Goal: Book appointment/travel/reservation

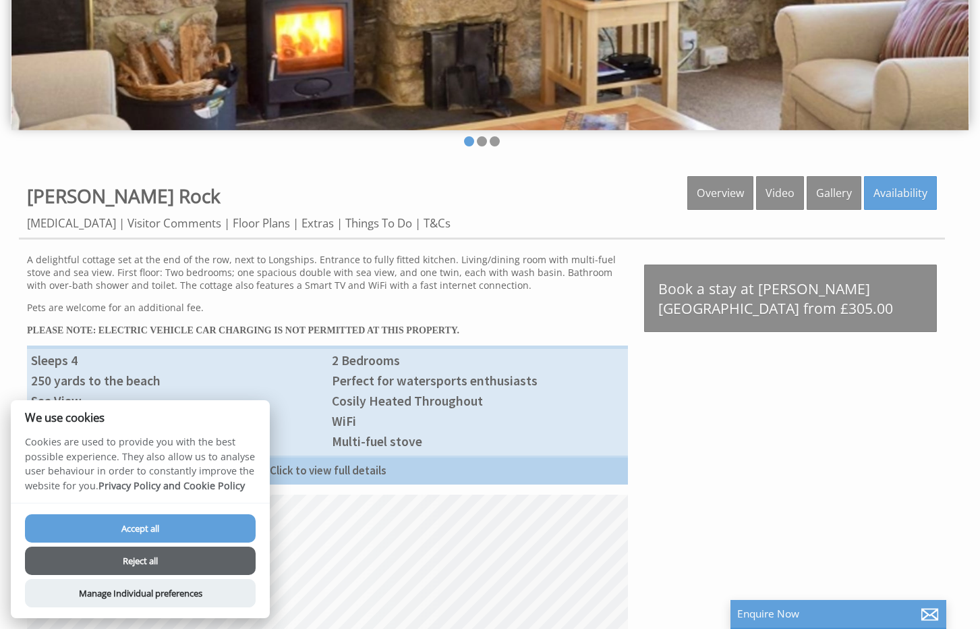
scroll to position [297, 0]
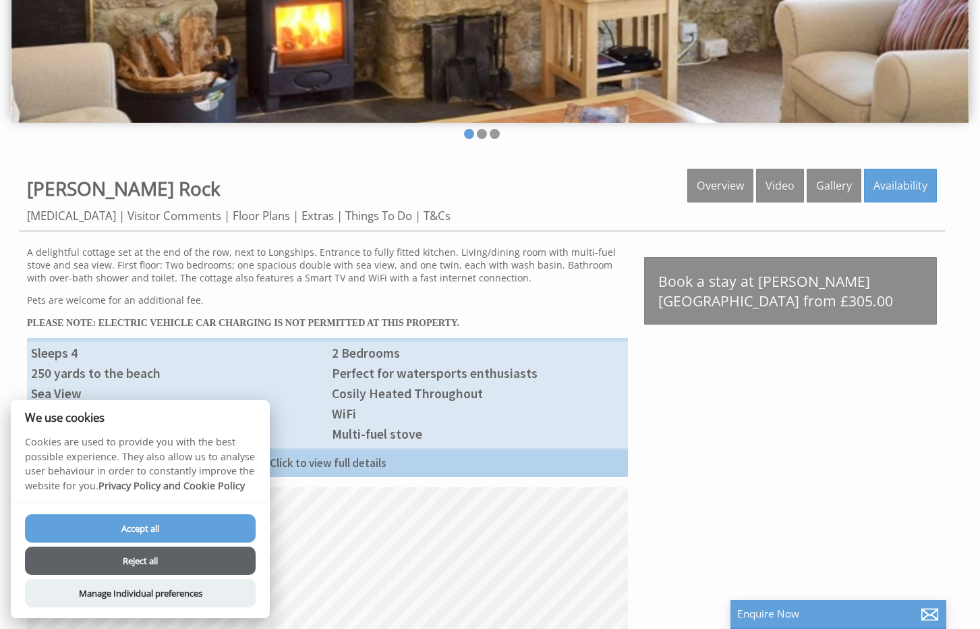
click at [141, 522] on button "Accept all" at bounding box center [140, 528] width 231 height 28
checkbox input "true"
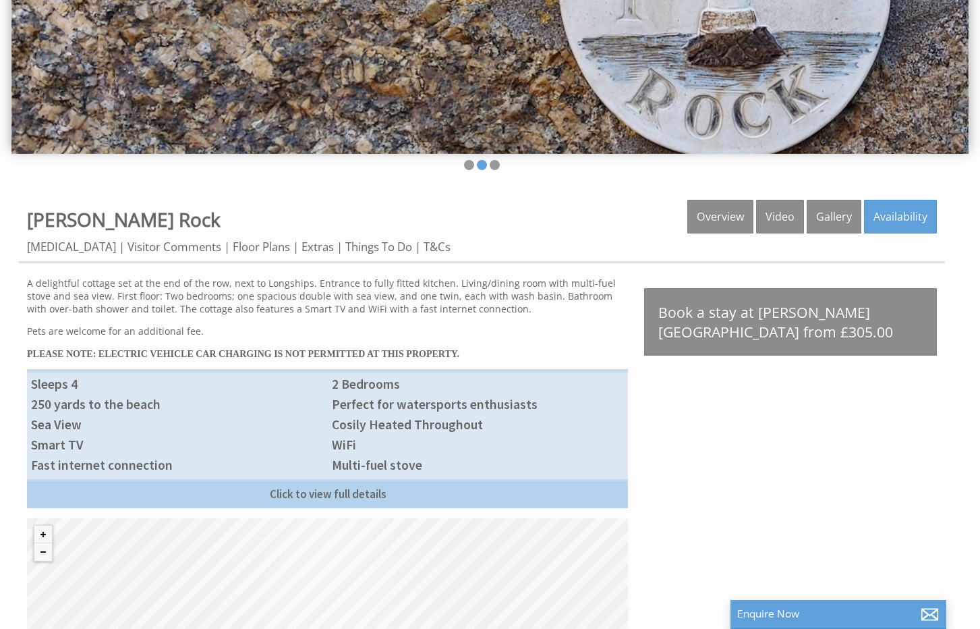
scroll to position [264, 0]
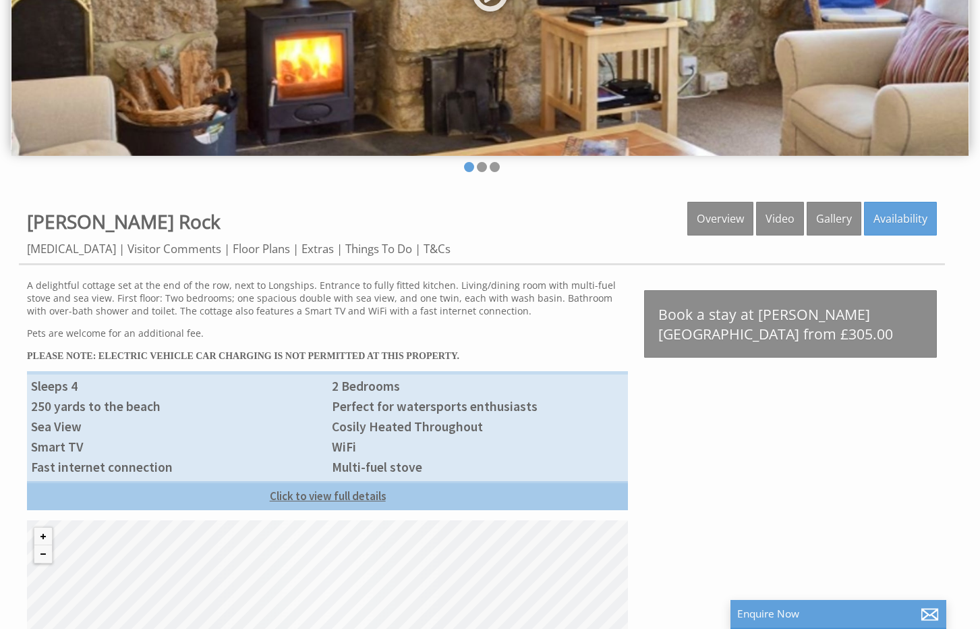
click at [330, 499] on link "Click to view full details" at bounding box center [327, 495] width 601 height 29
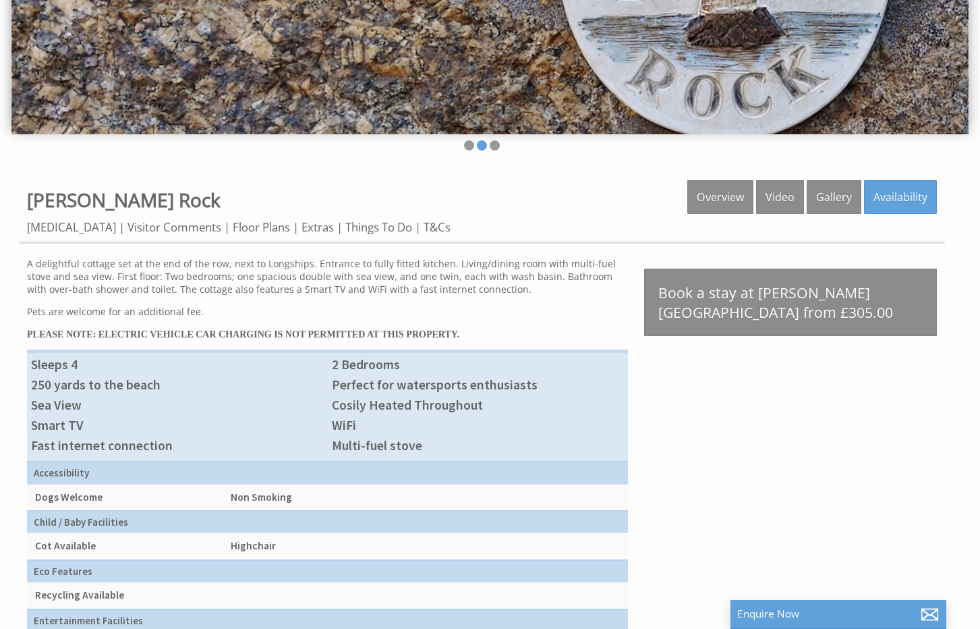
scroll to position [285, 0]
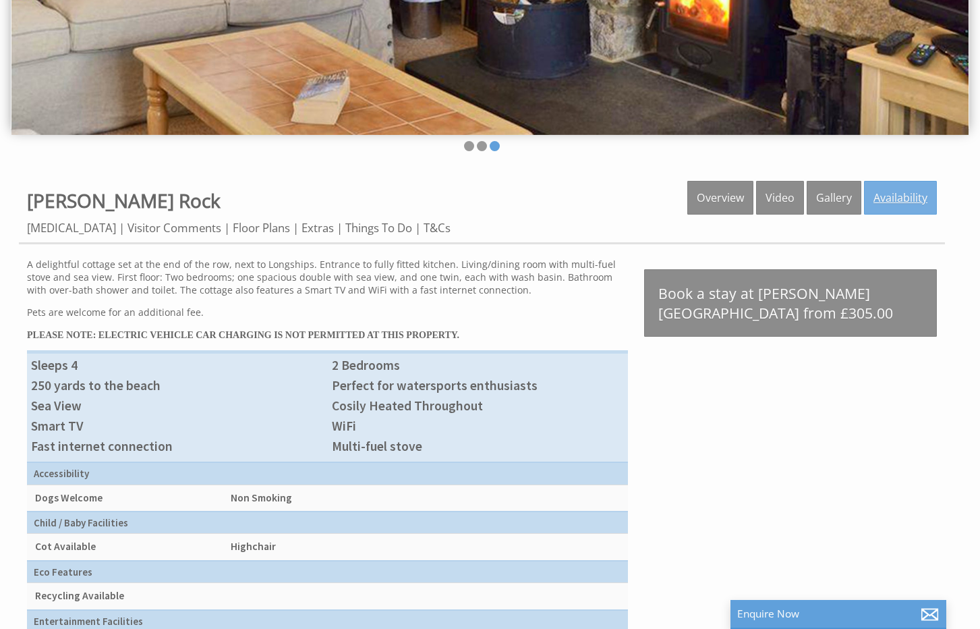
click at [895, 192] on link "Availability" at bounding box center [900, 198] width 73 height 34
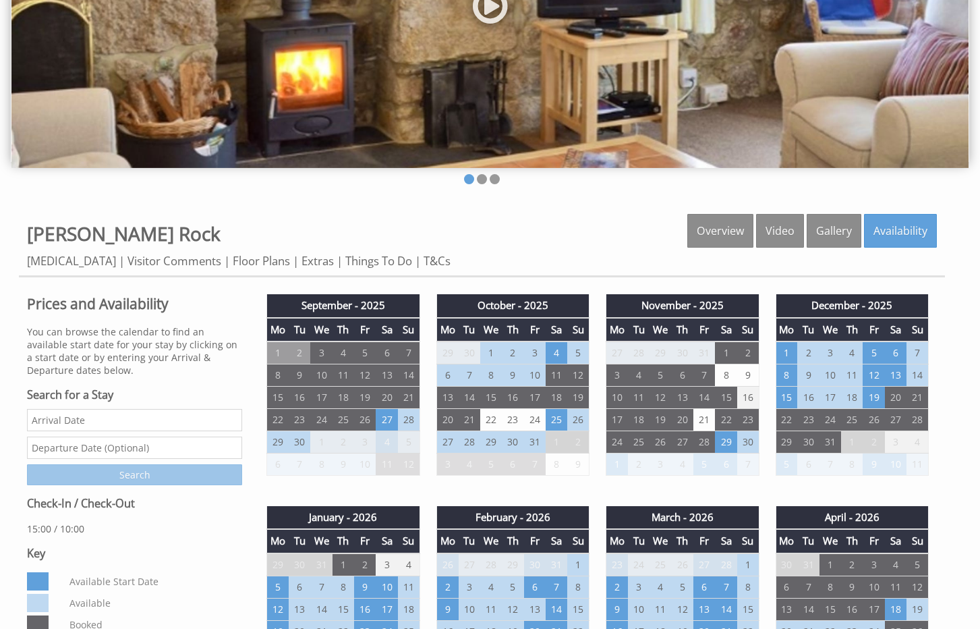
scroll to position [255, 0]
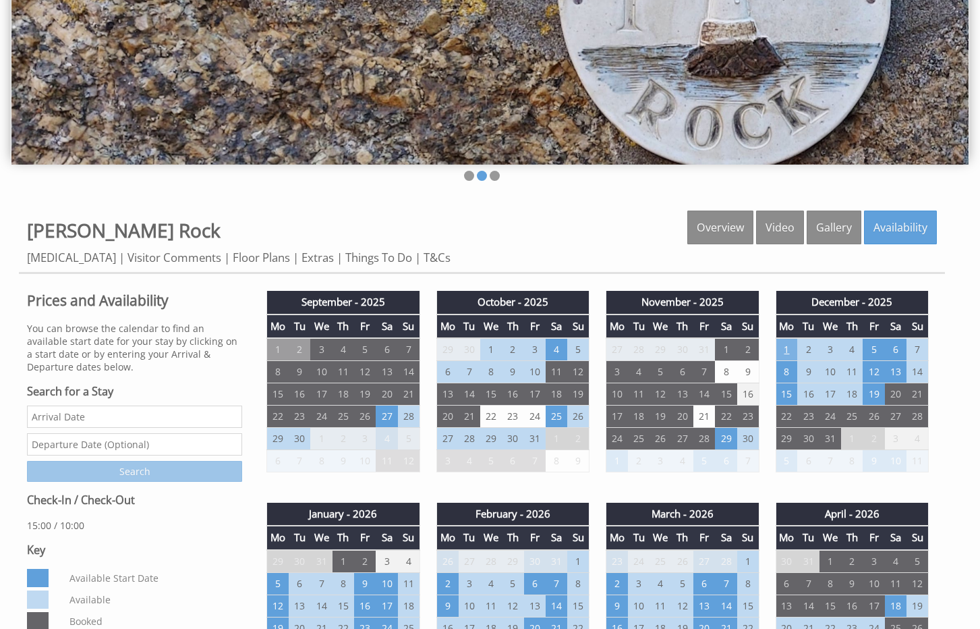
click at [794, 349] on td "1" at bounding box center [787, 349] width 22 height 23
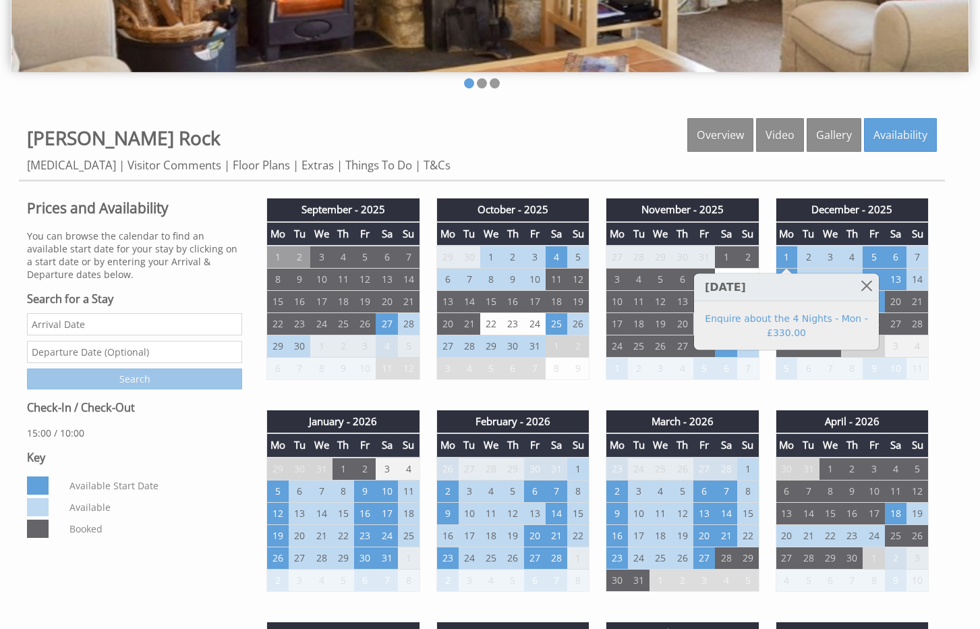
scroll to position [347, 0]
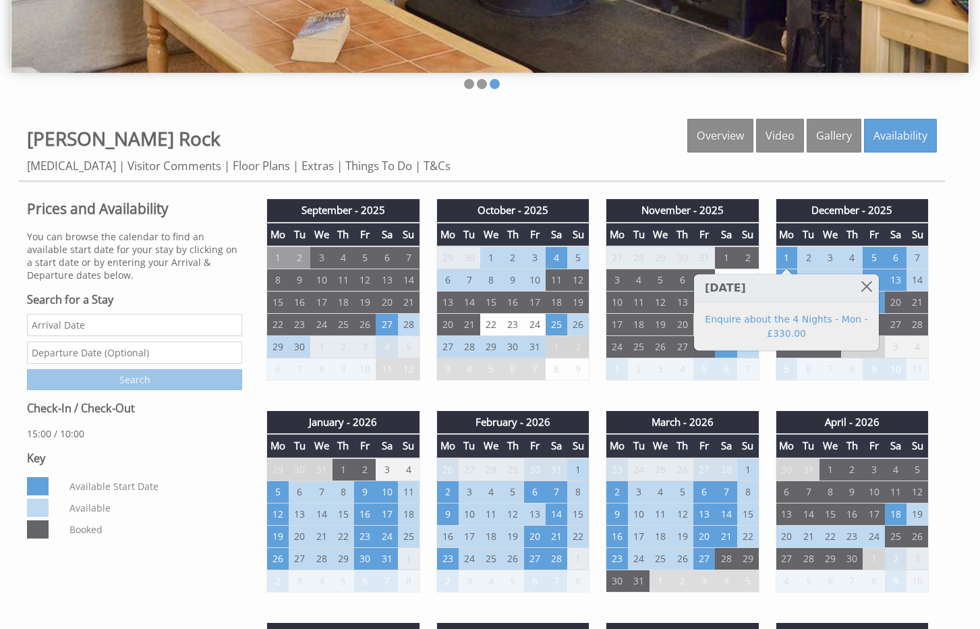
scroll to position [285, 0]
